Goal: Find contact information: Find contact information

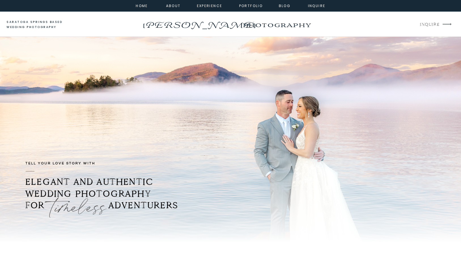
click at [432, 25] on p "INQUIRE" at bounding box center [429, 25] width 19 height 8
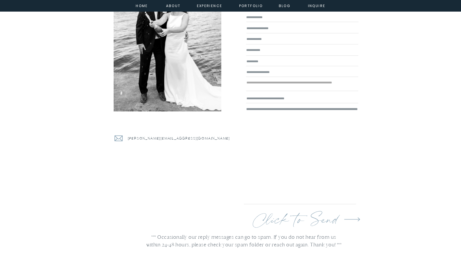
scroll to position [57, 0]
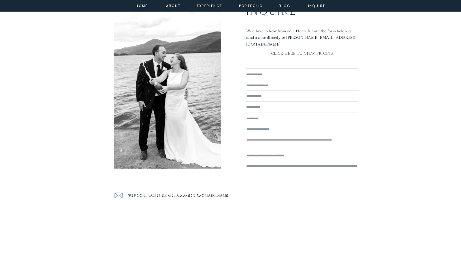
click at [288, 52] on p "CLICK HERE TO VIEW PRICING" at bounding box center [302, 54] width 112 height 8
